Goal: Information Seeking & Learning: Learn about a topic

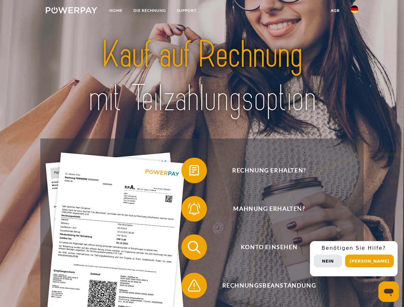
click at [71, 11] on img at bounding box center [71, 10] width 51 height 6
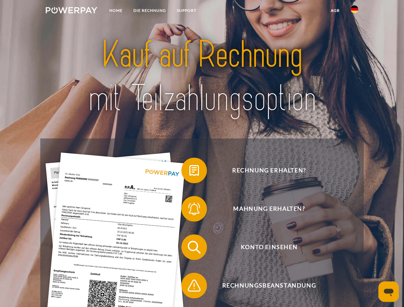
click at [354, 11] on img at bounding box center [354, 9] width 8 height 8
click at [335, 11] on link "agb" at bounding box center [335, 11] width 20 height 12
click at [189, 172] on span at bounding box center [184, 170] width 32 height 32
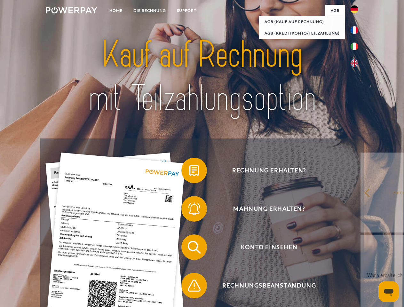
click at [189, 210] on span at bounding box center [184, 209] width 32 height 32
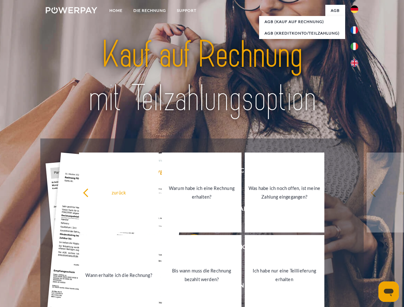
click at [189, 248] on link "Bis wann muss die Rechnung bezahlt werden?" at bounding box center [202, 275] width 80 height 80
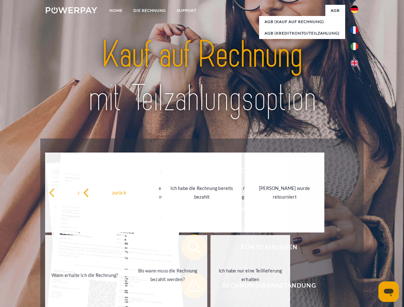
click at [189, 287] on span at bounding box center [184, 285] width 32 height 32
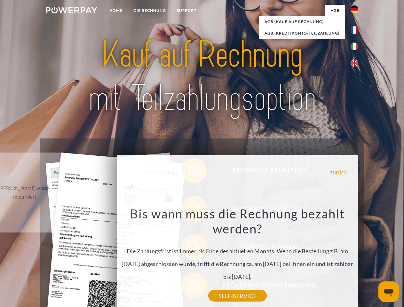
click at [356, 259] on div "Rechnung erhalten? Mahnung erhalten? Konto einsehen" at bounding box center [201, 266] width 323 height 256
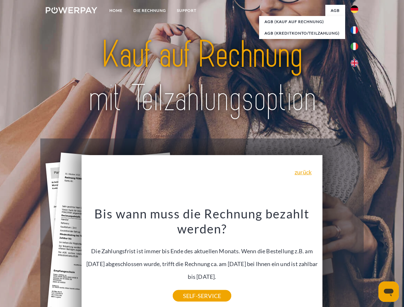
click at [340, 260] on span "Konto einsehen" at bounding box center [269, 247] width 157 height 26
click at [371, 261] on header "Home DIE RECHNUNG SUPPORT" at bounding box center [202, 220] width 404 height 441
